Goal: Task Accomplishment & Management: Complete application form

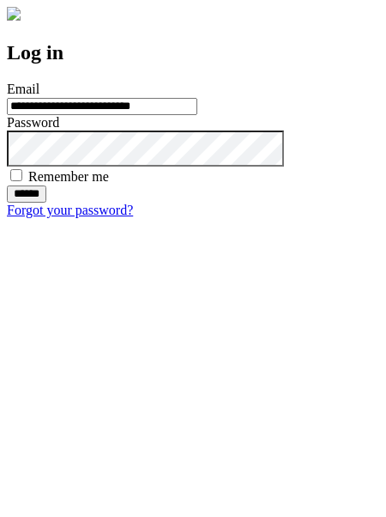
type input "**********"
click at [46, 203] on input "******" at bounding box center [26, 193] width 39 height 17
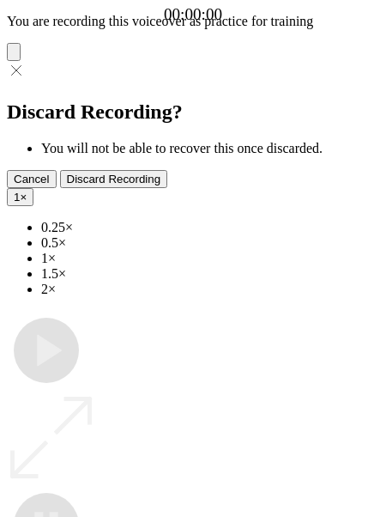
type input "**********"
